Goal: Task Accomplishment & Management: Use online tool/utility

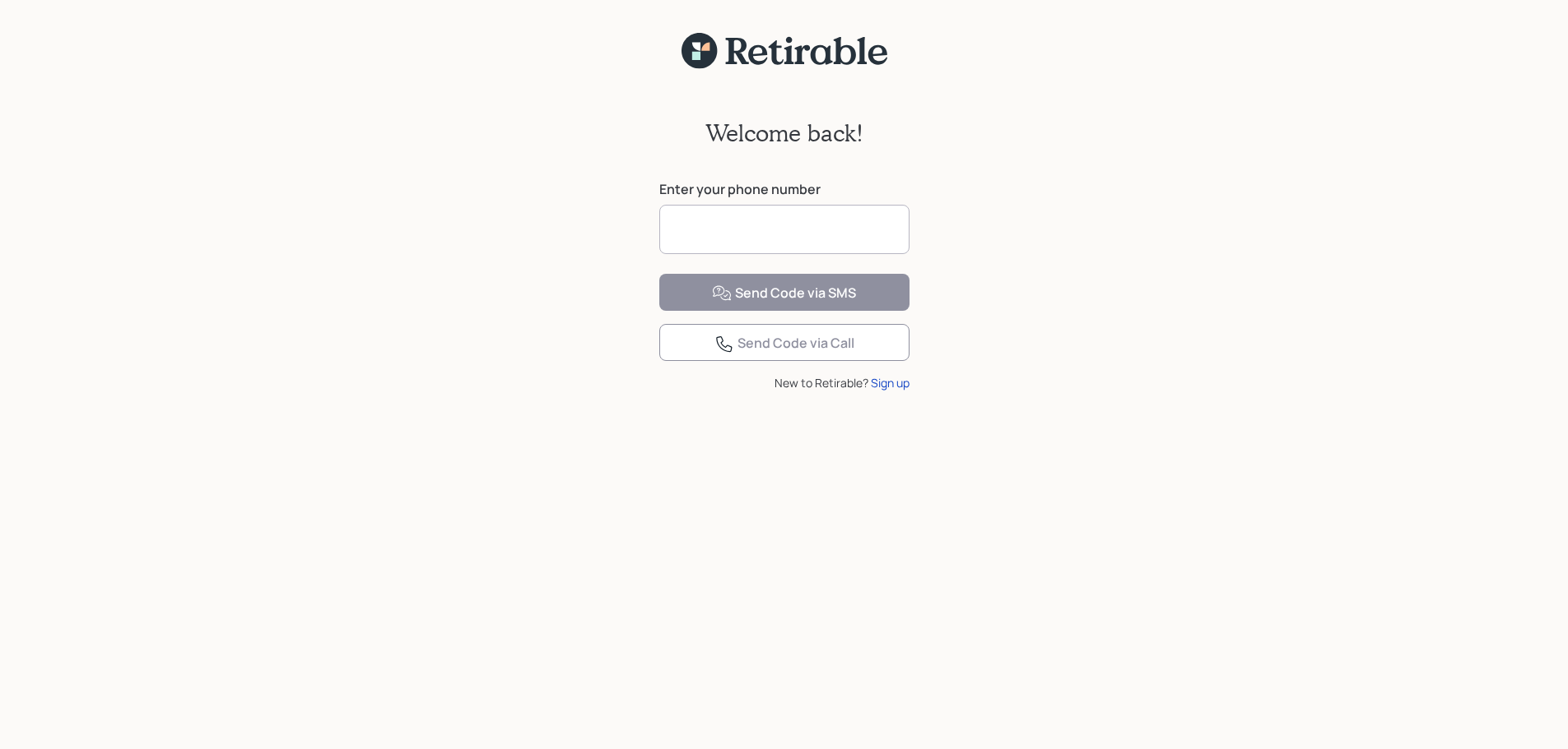
click at [801, 228] on input at bounding box center [784, 229] width 250 height 49
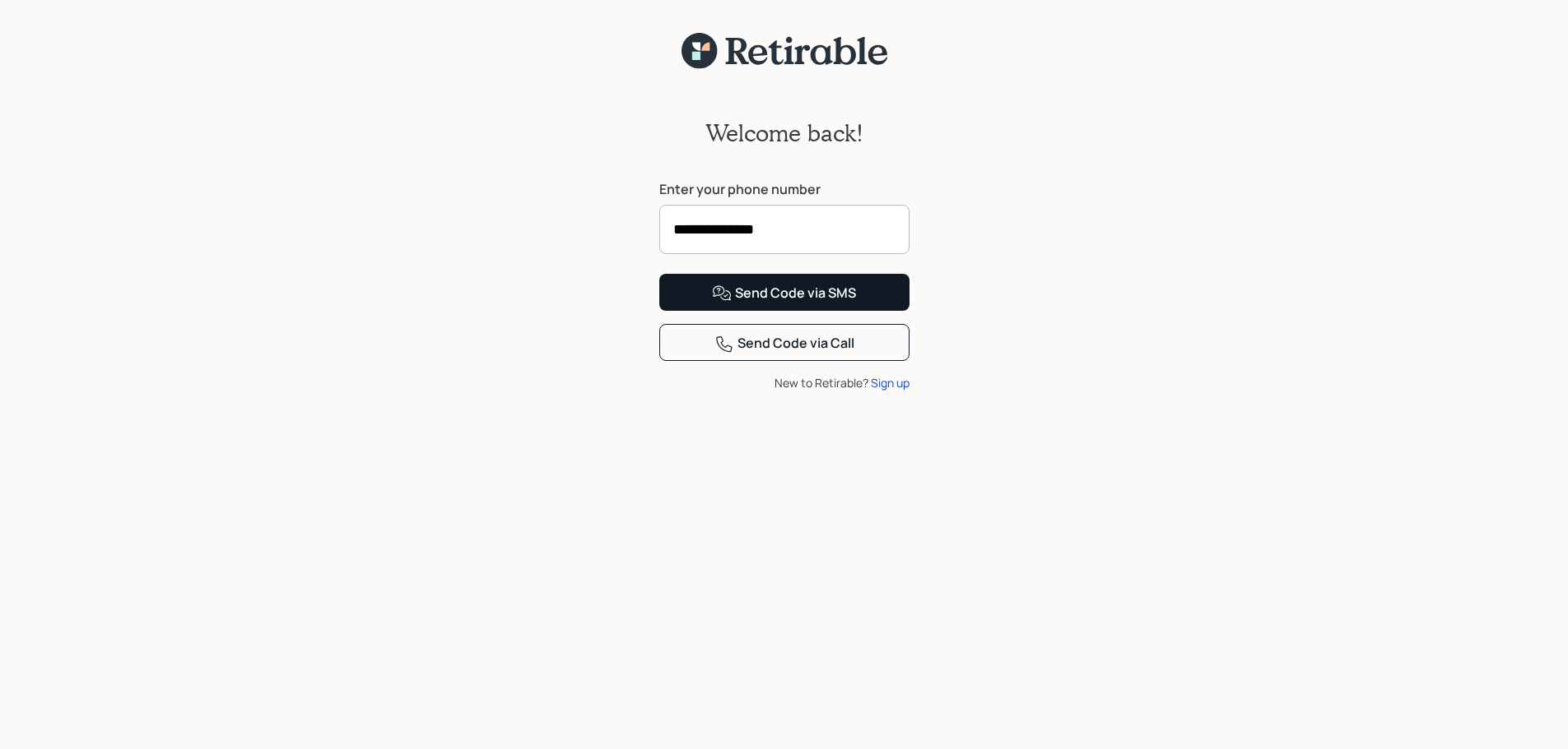
type input "**********"
click at [792, 303] on div "Send Code via SMS" at bounding box center [784, 293] width 144 height 20
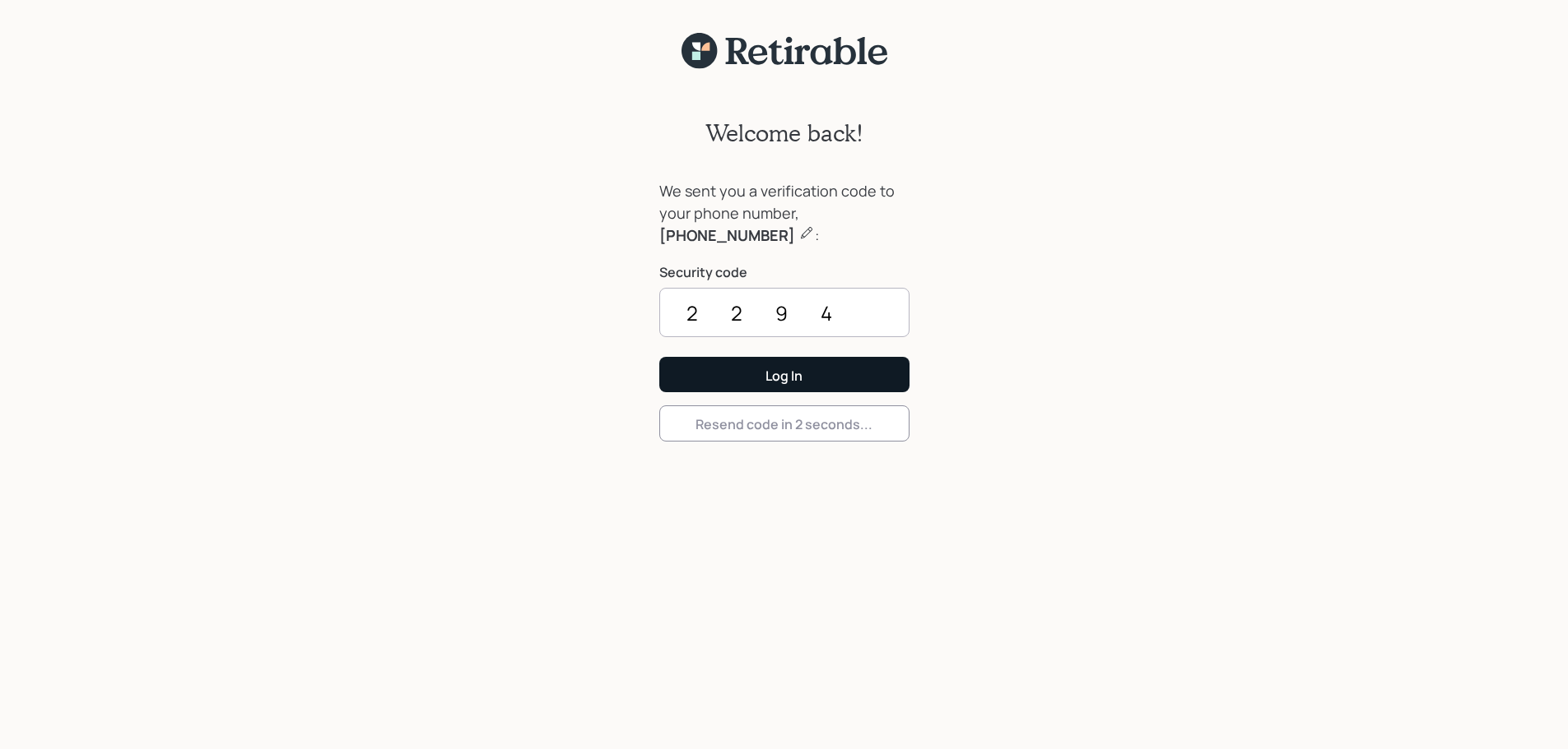
type input "2294"
click at [786, 371] on div "Log In" at bounding box center [784, 375] width 37 height 18
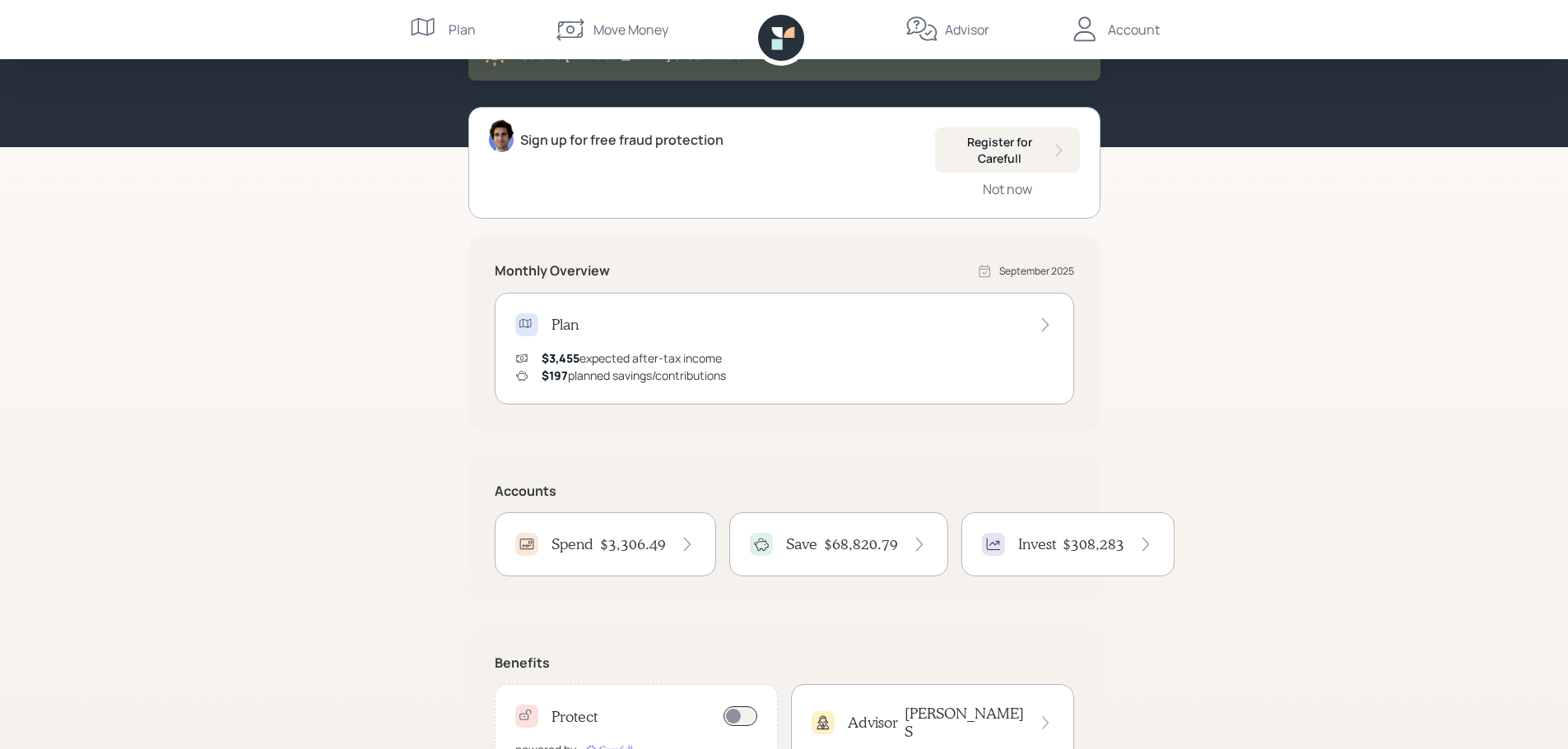
scroll to position [165, 0]
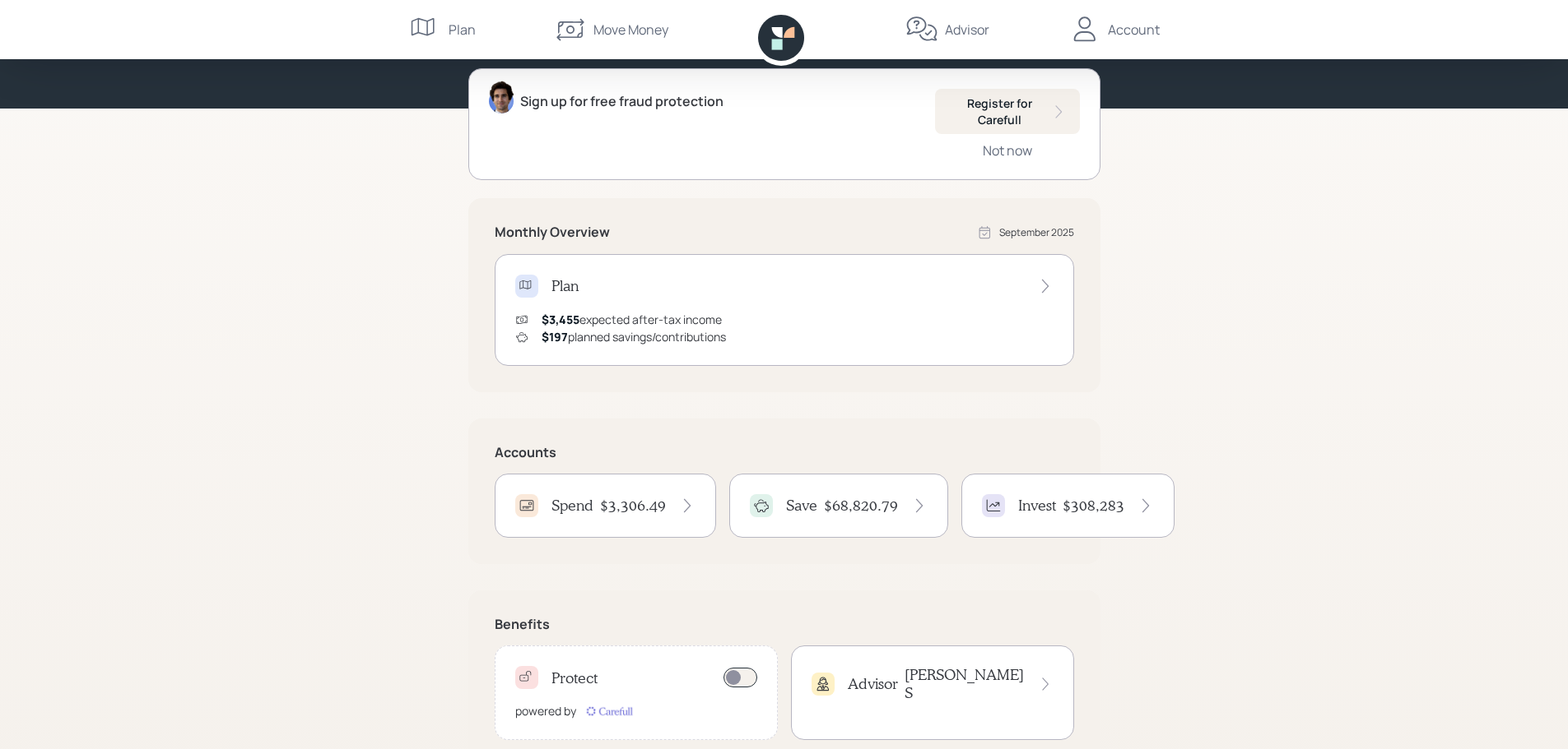
click at [608, 505] on h4 "$3,306.49" at bounding box center [632, 505] width 66 height 18
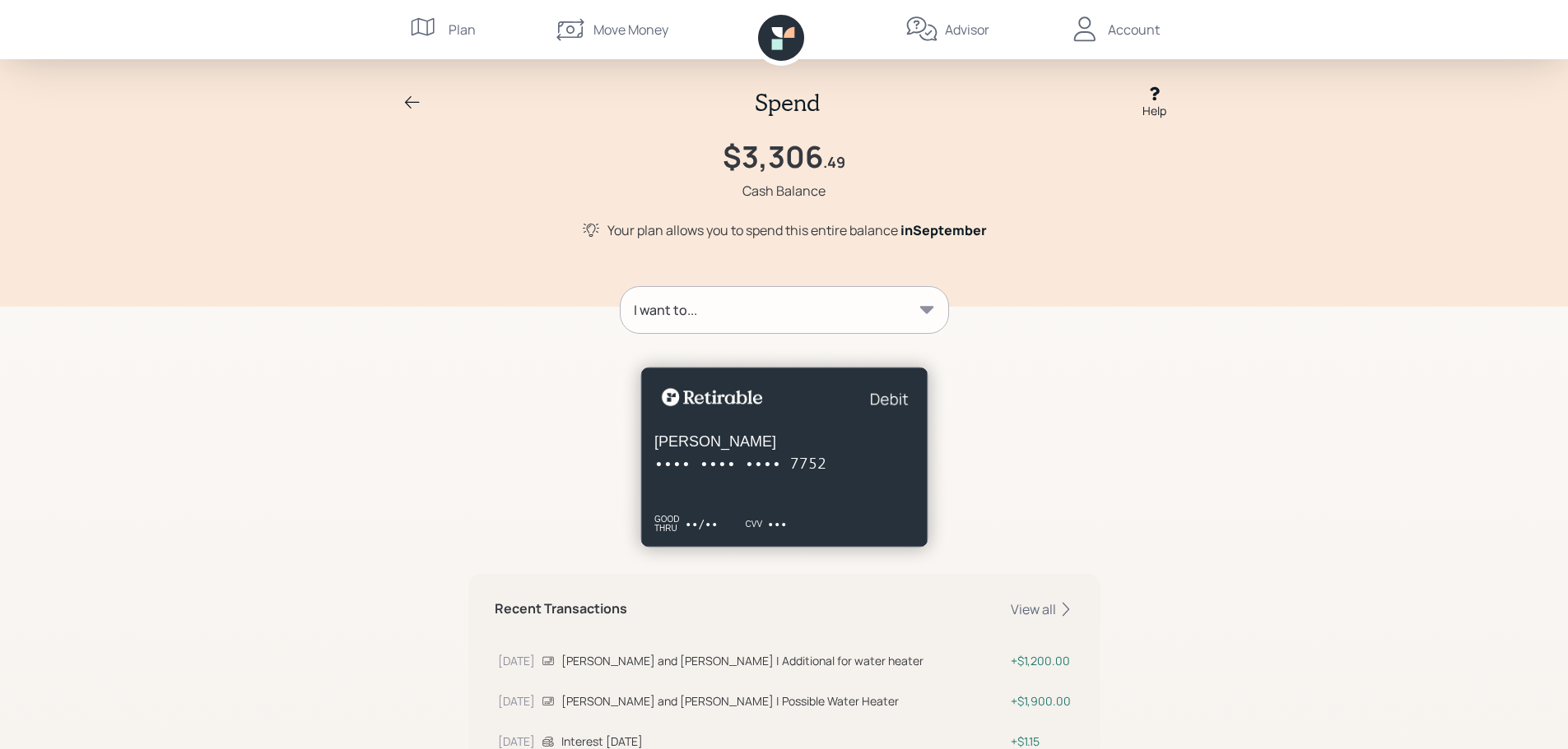
click at [926, 314] on icon at bounding box center [926, 310] width 14 height 8
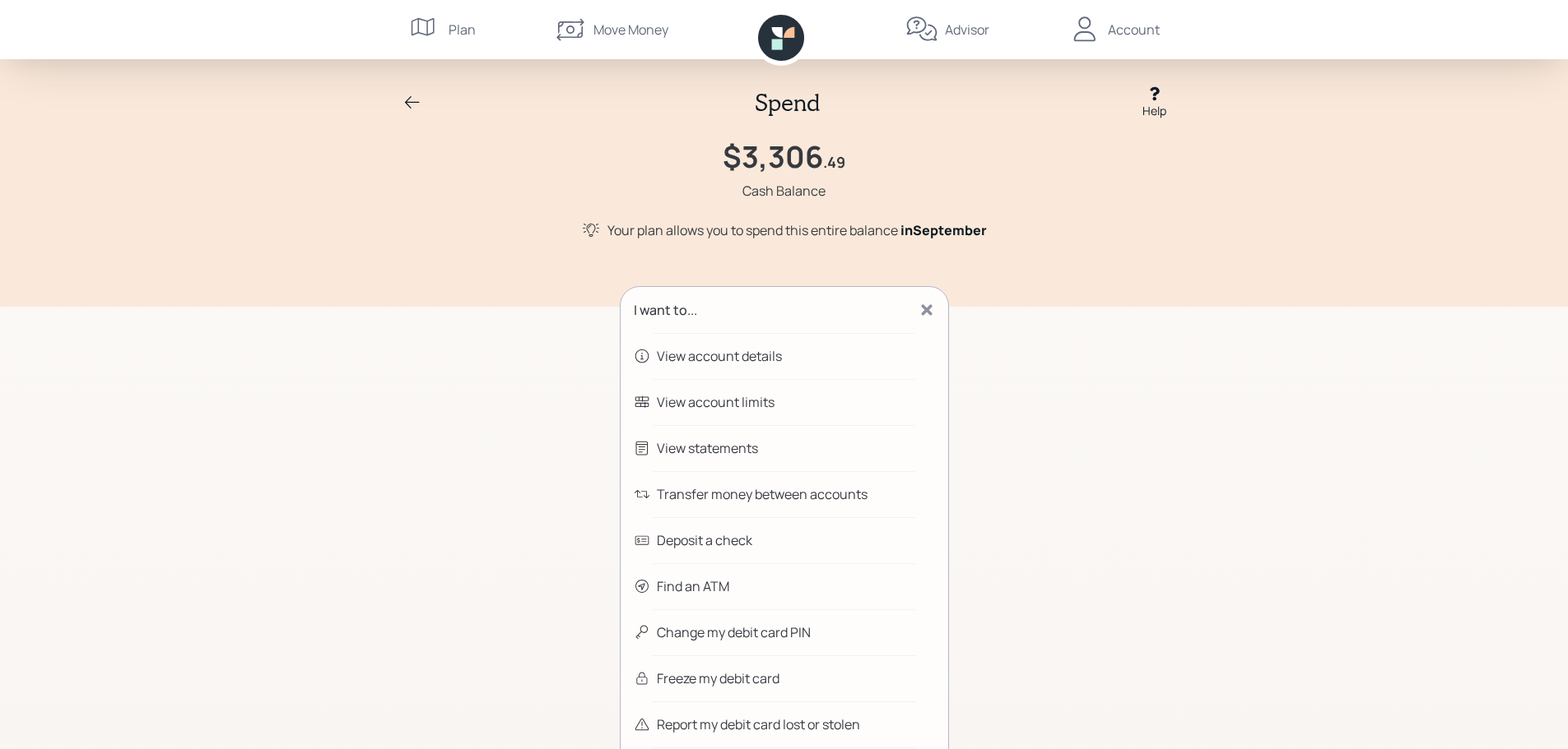
click at [760, 495] on div "Transfer money between accounts" at bounding box center [762, 494] width 211 height 20
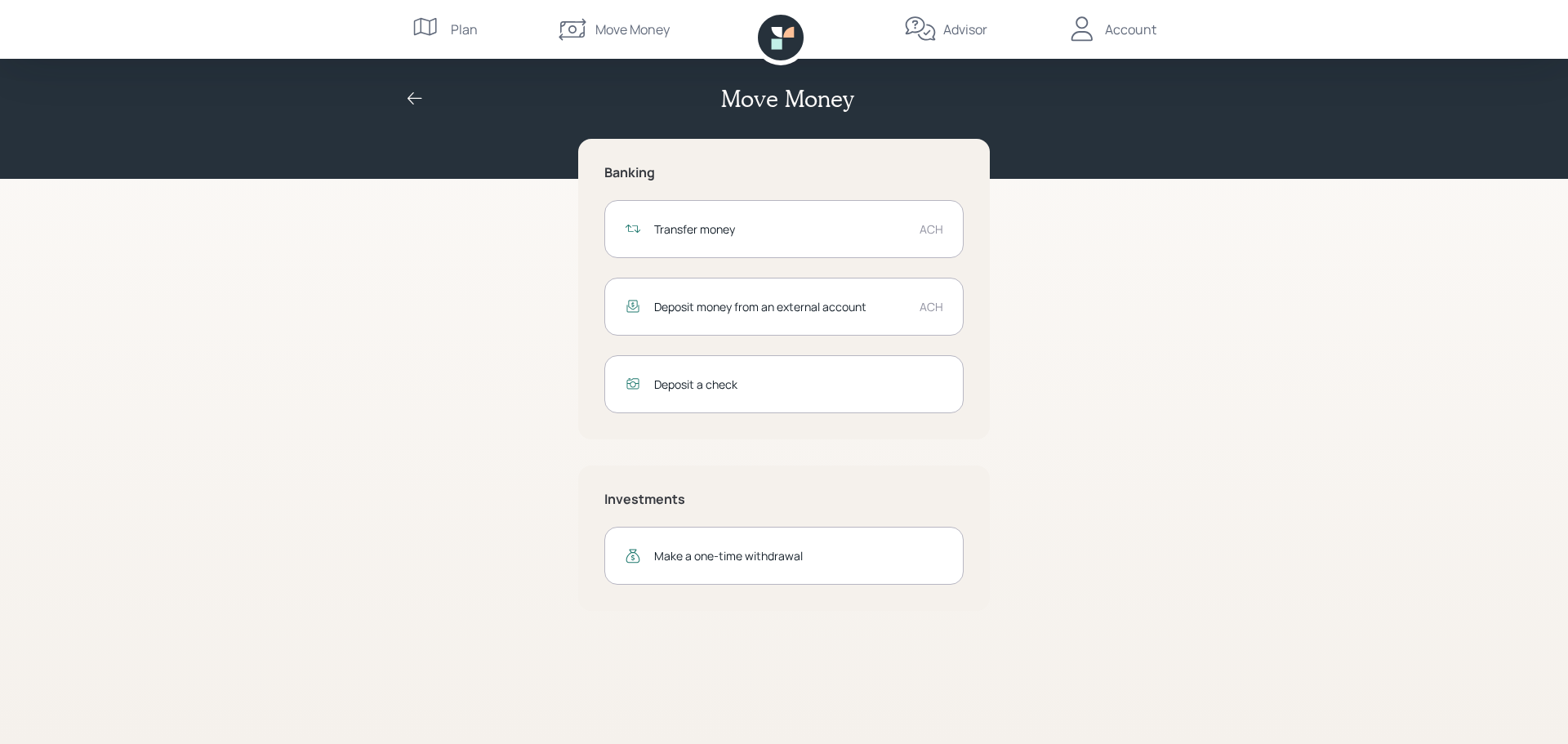
click at [926, 237] on div "ACH" at bounding box center [931, 230] width 24 height 17
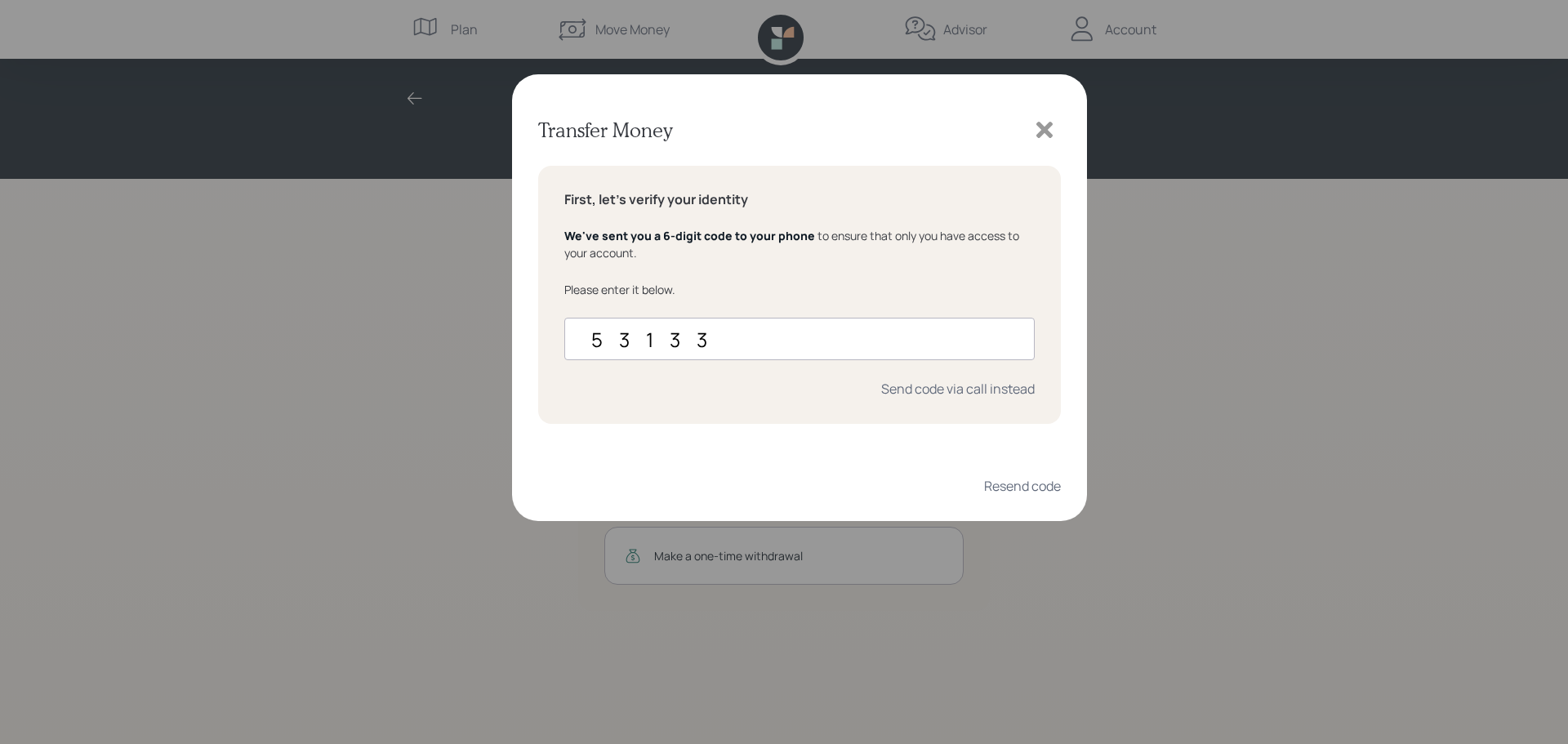
type input "531336"
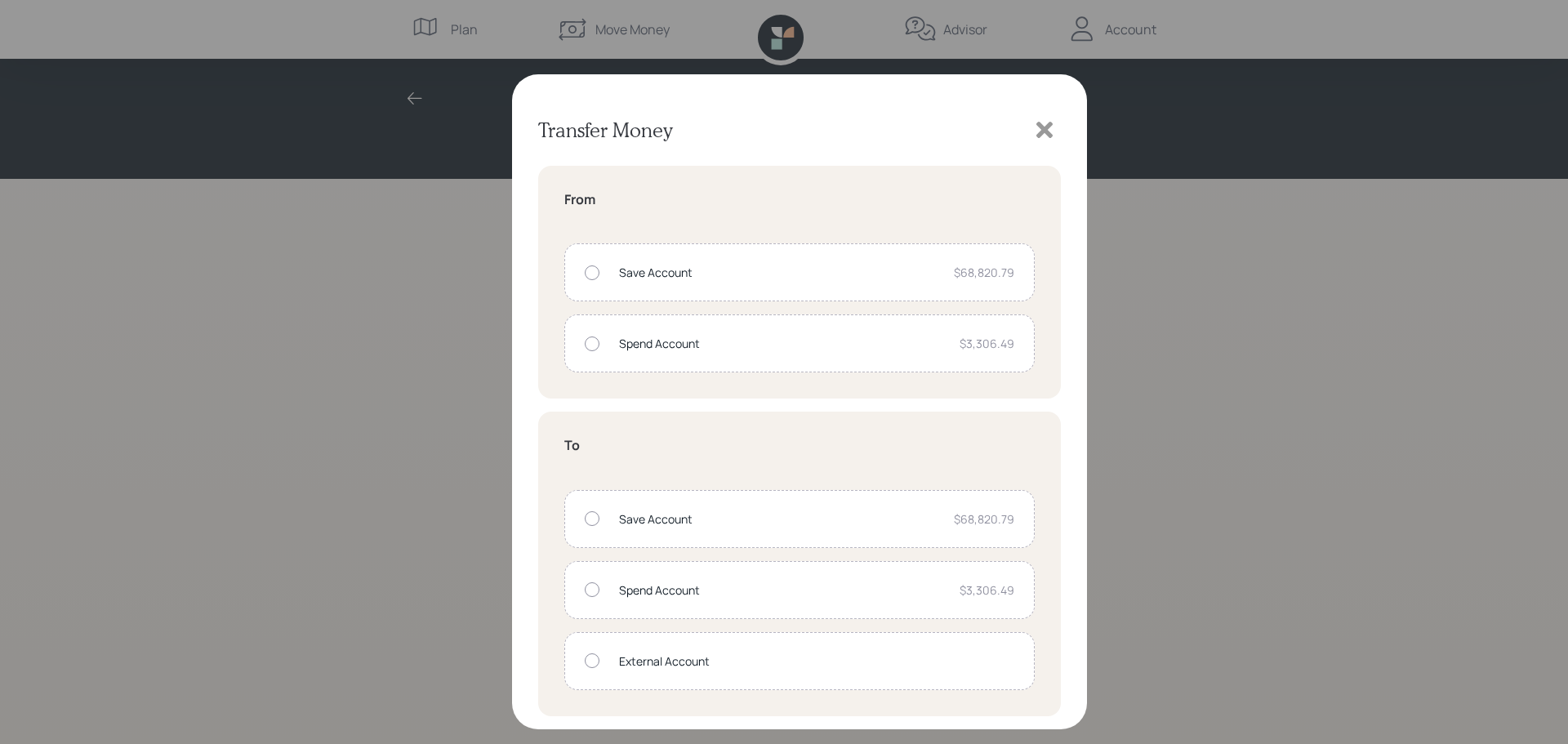
click at [760, 346] on div "Spend Account" at bounding box center [783, 344] width 327 height 17
radio input "true"
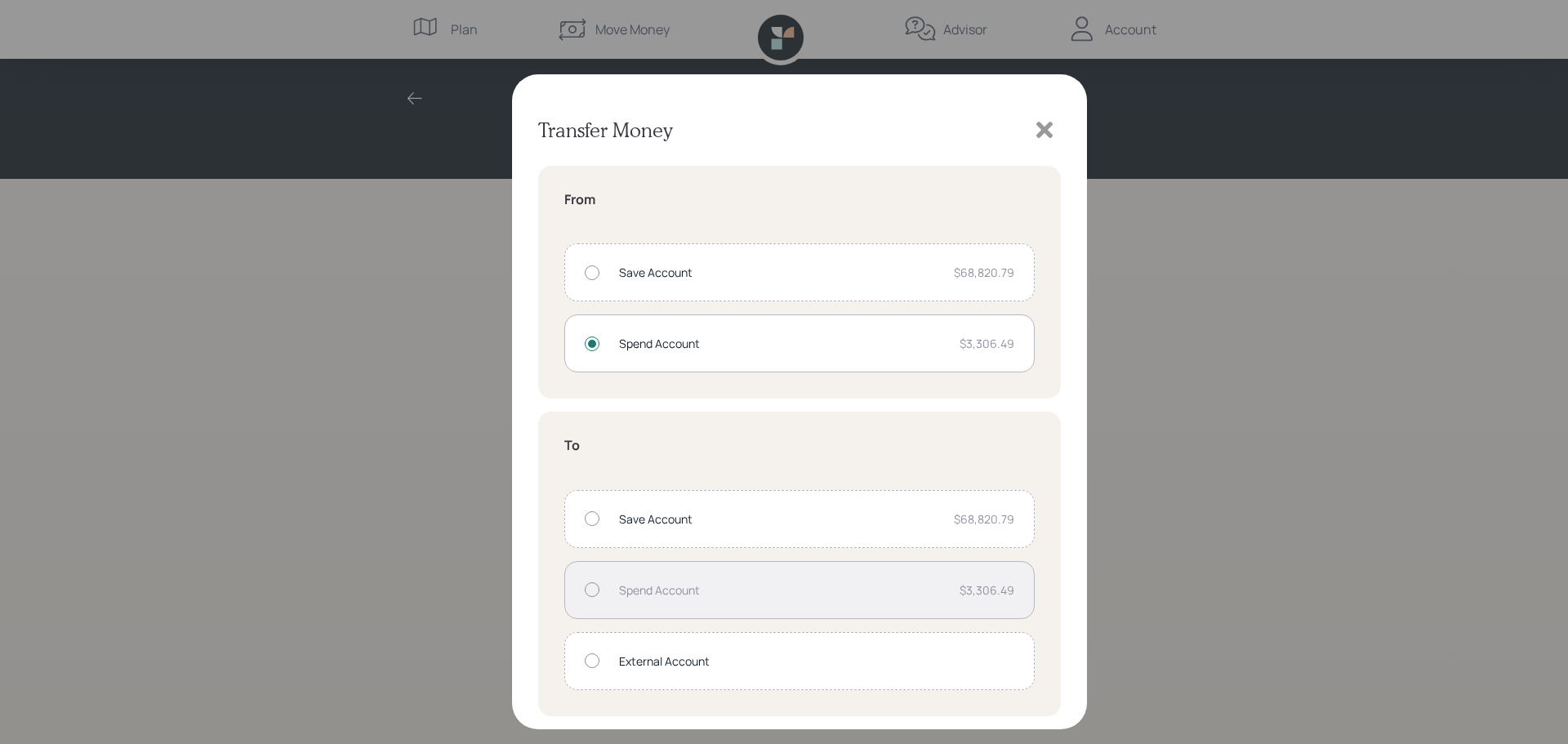
click at [839, 526] on div "Save Account" at bounding box center [780, 519] width 322 height 17
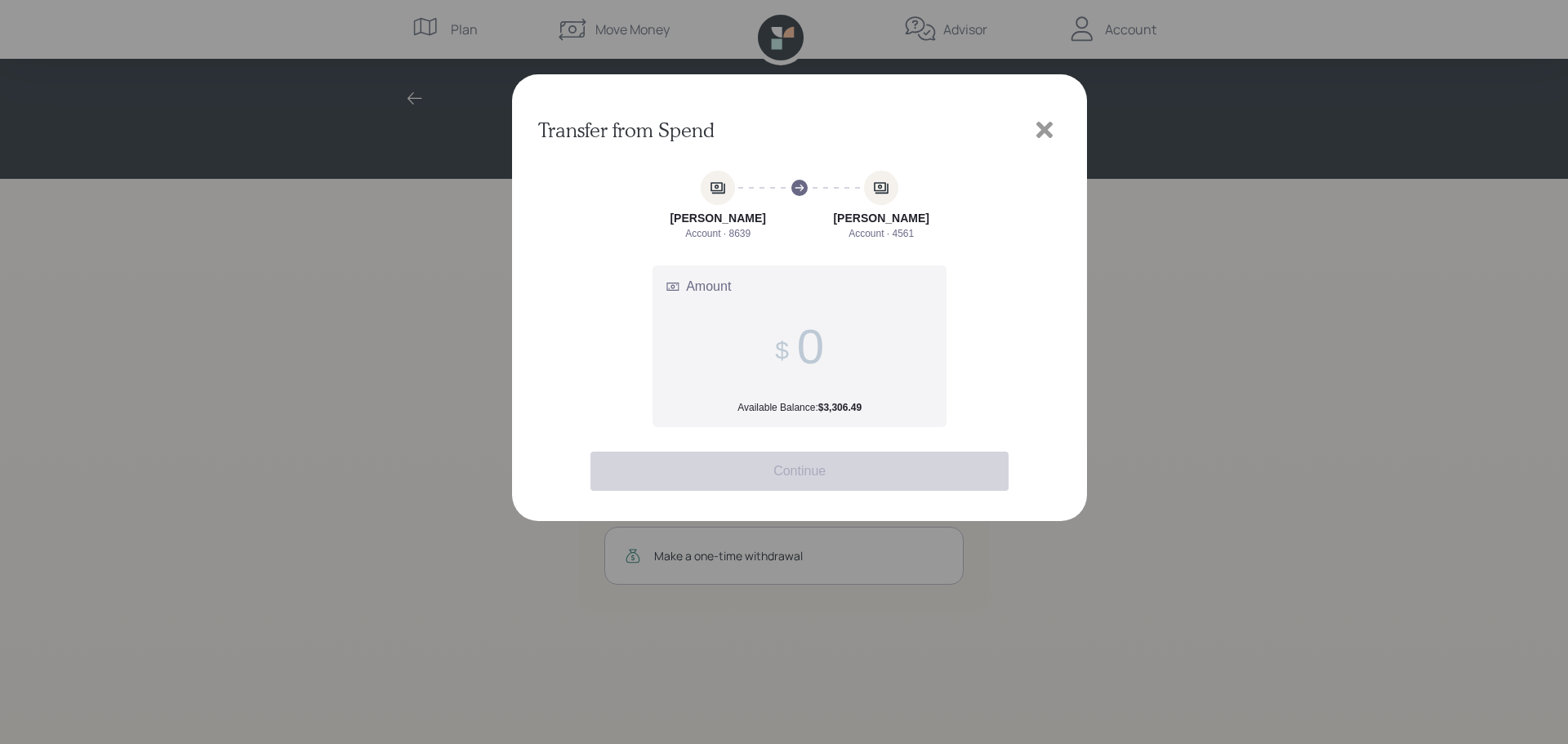
click at [811, 354] on input "Amount Available Balance: $3,306.49" at bounding box center [810, 346] width 27 height 56
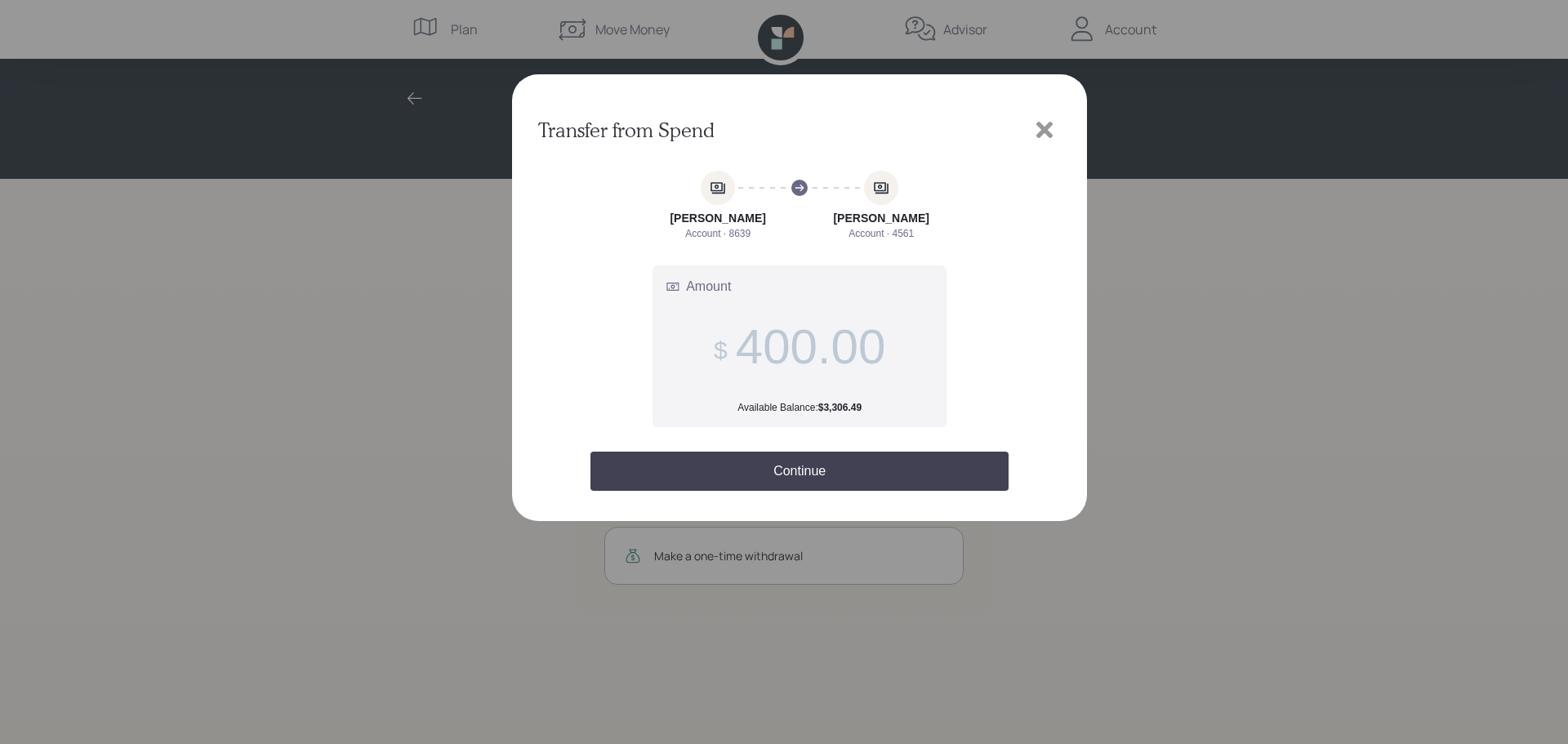
click at [754, 338] on input "400.00" at bounding box center [811, 346] width 150 height 56
type input "4"
type input "500.00"
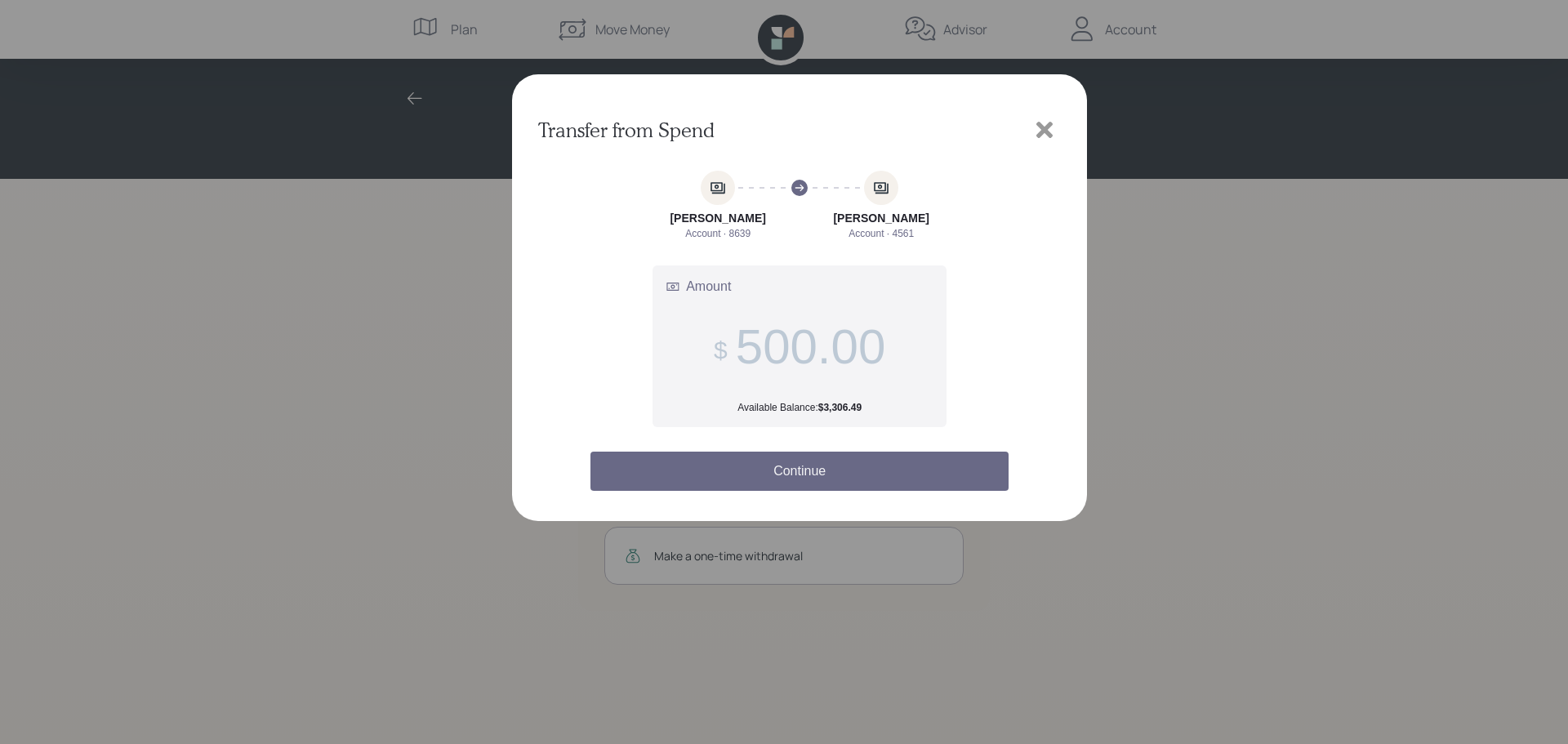
click at [791, 468] on button "Continue" at bounding box center [799, 471] width 418 height 39
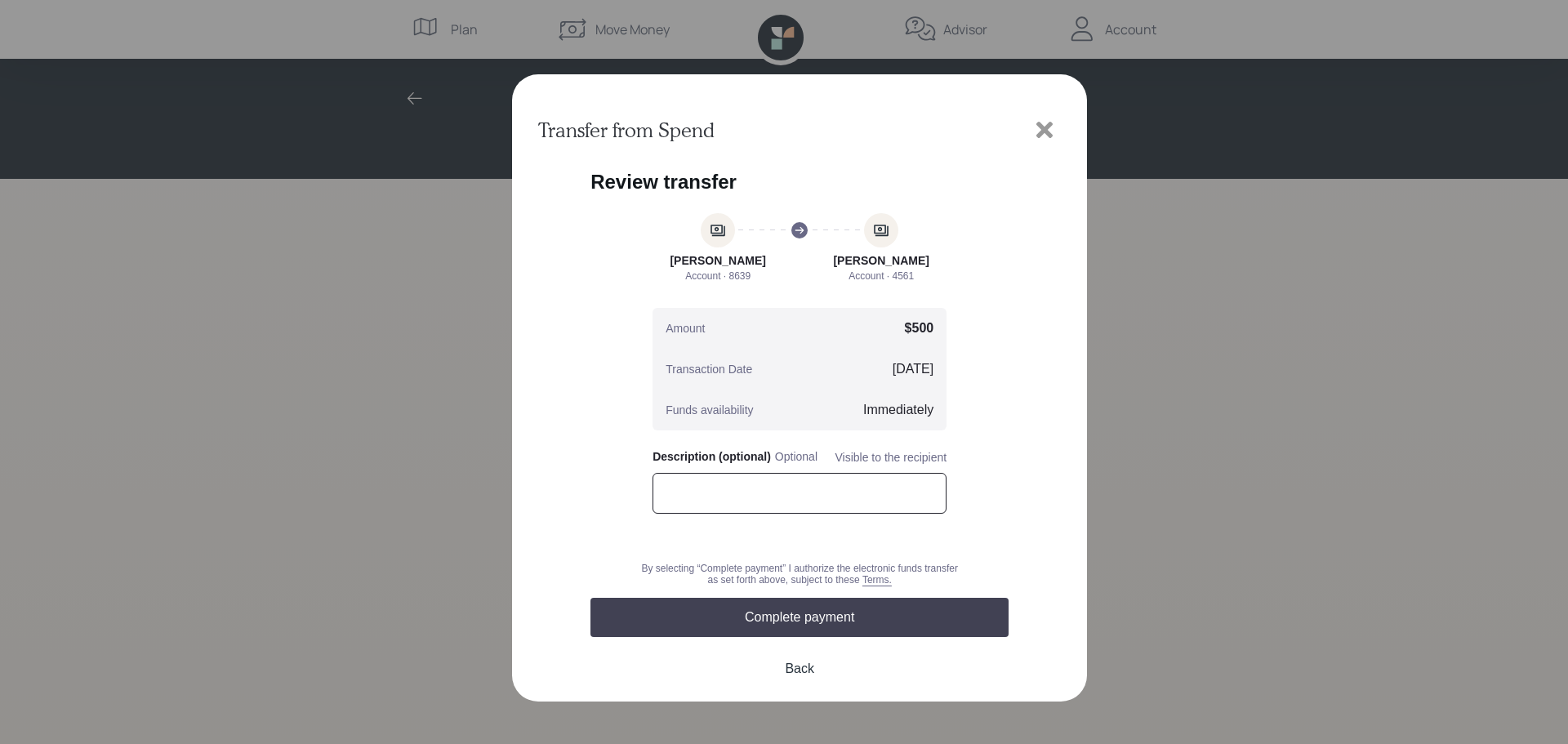
click at [852, 493] on input "text" at bounding box center [799, 493] width 294 height 41
type input "R"
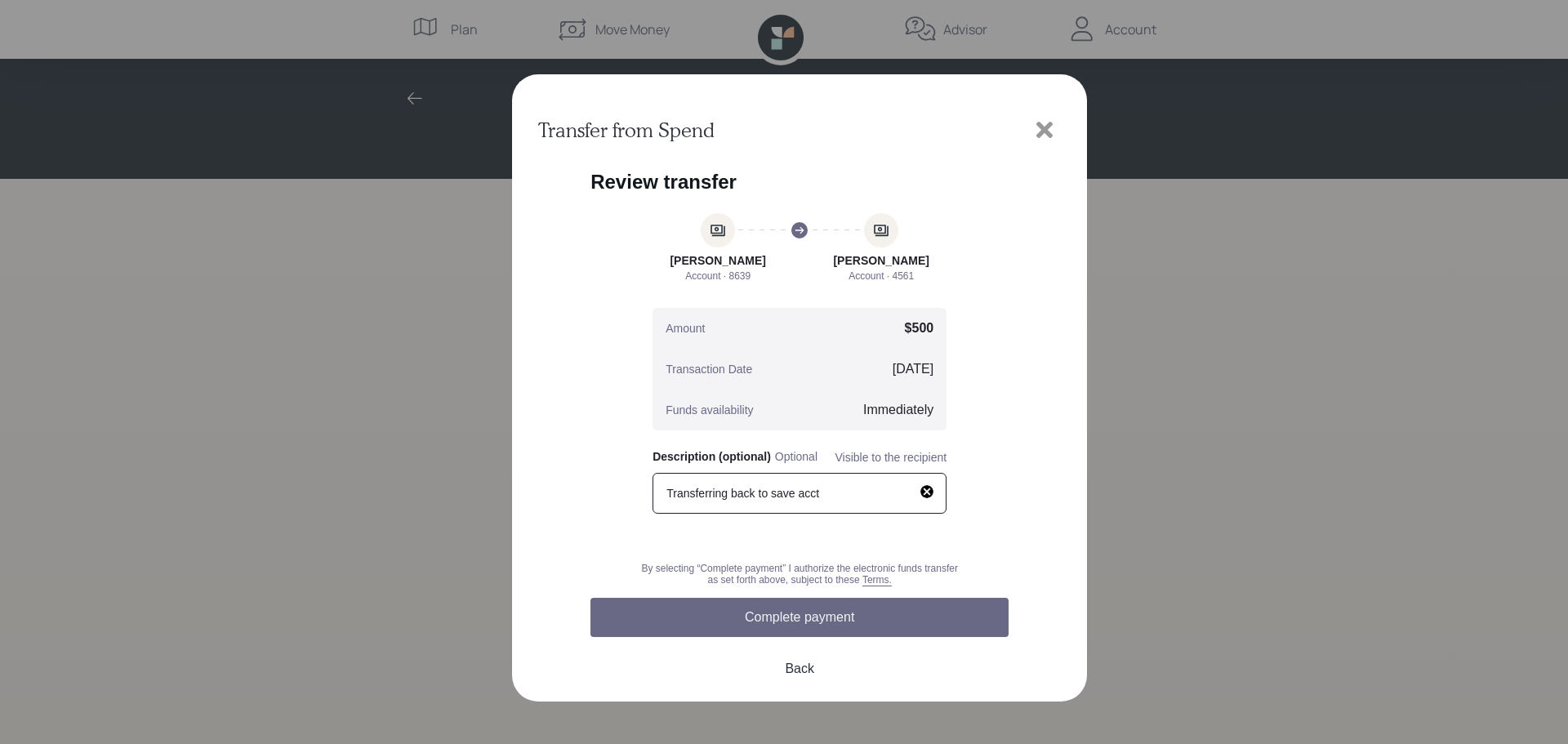
type input "Transferring back to save acct"
click at [782, 614] on button "Complete payment" at bounding box center [799, 617] width 418 height 39
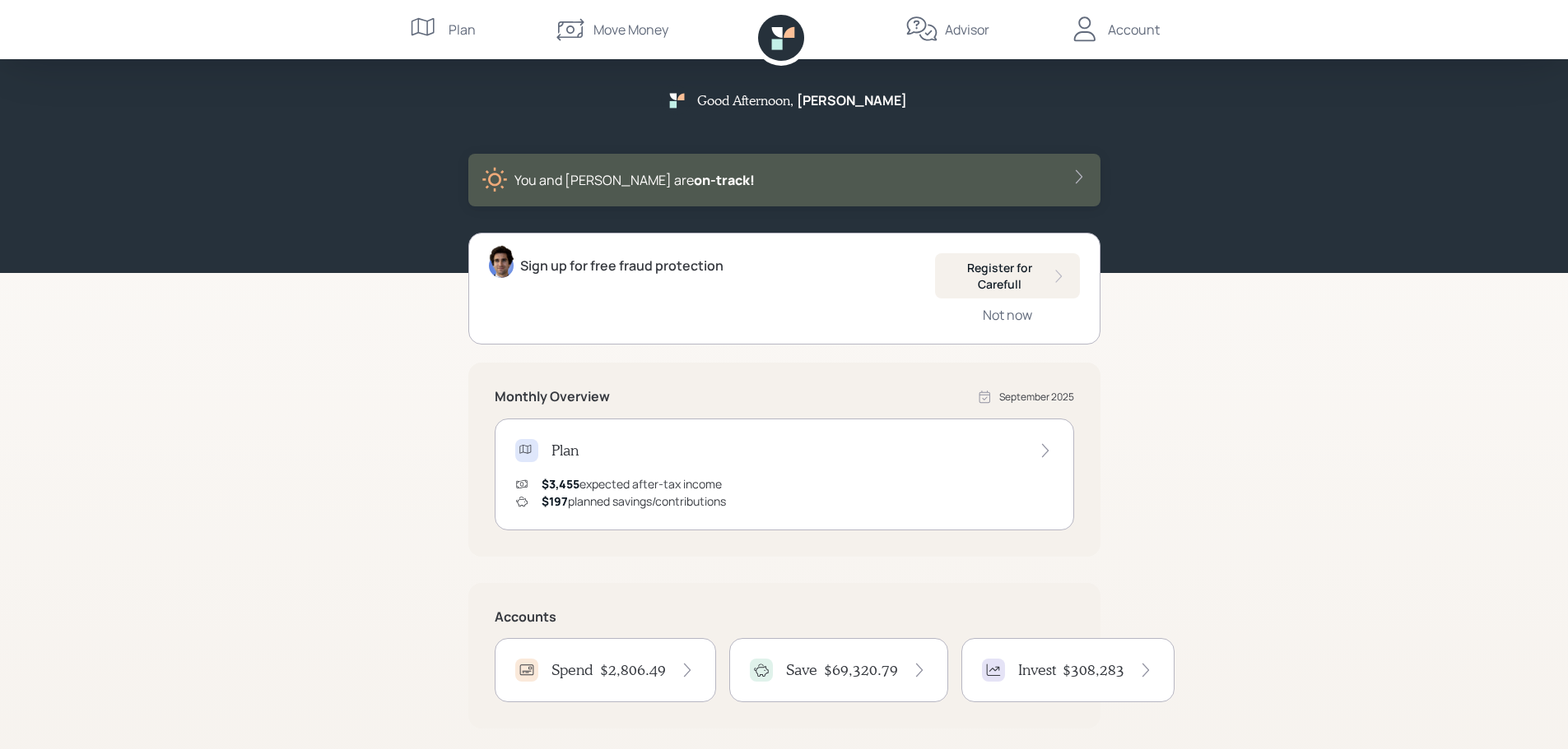
click at [1141, 26] on div "Account" at bounding box center [1133, 30] width 52 height 20
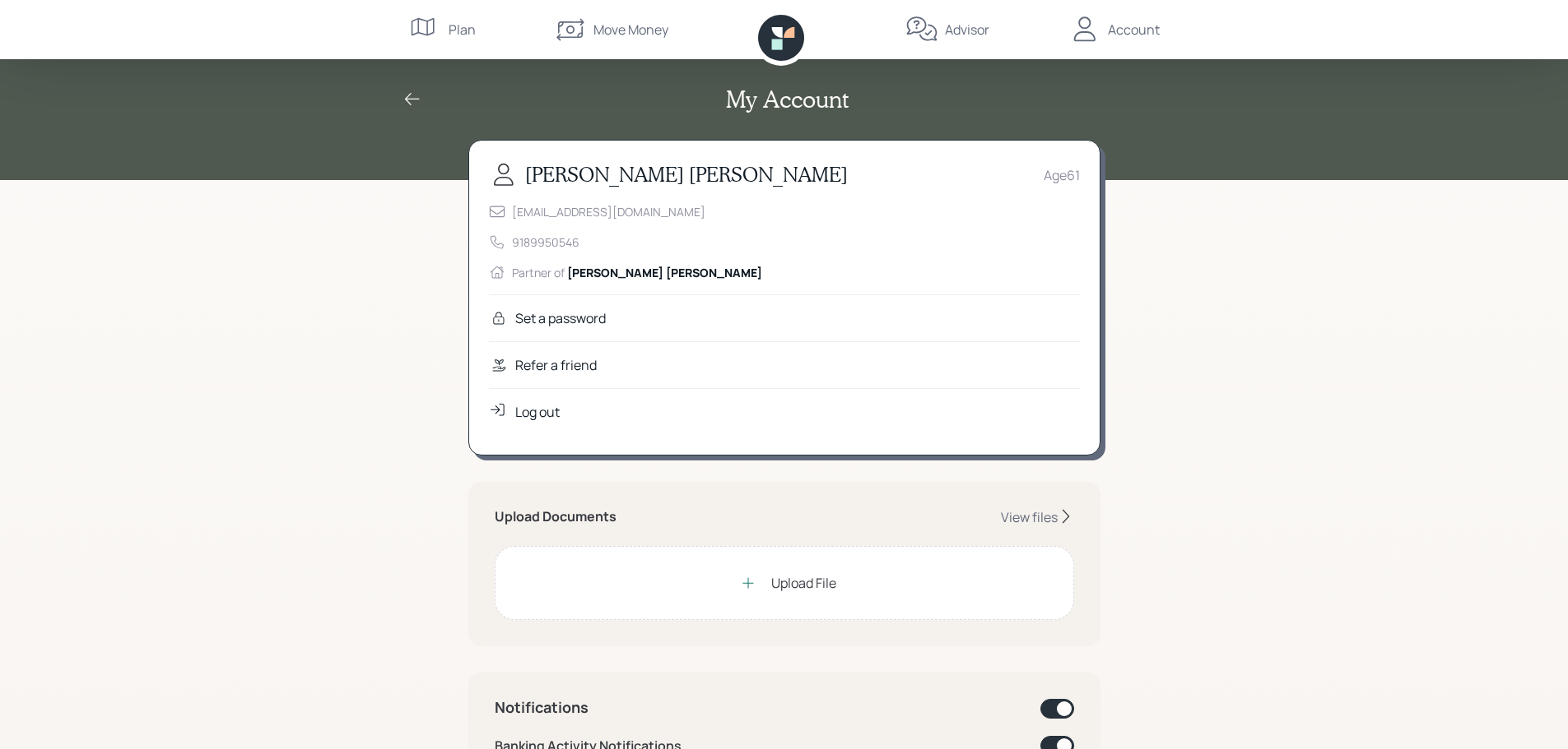
click at [535, 411] on div "Log out" at bounding box center [537, 411] width 44 height 20
